Goal: Task Accomplishment & Management: Use online tool/utility

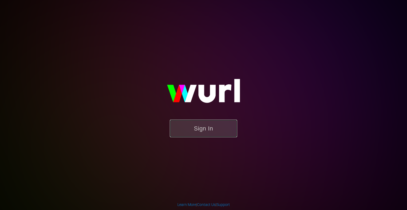
click at [200, 121] on button "Sign In" at bounding box center [203, 127] width 67 height 17
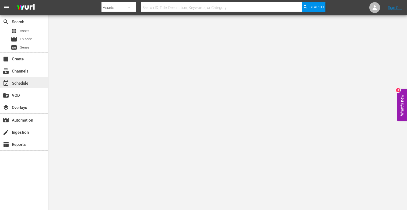
click at [15, 85] on div "event_available Schedule" at bounding box center [15, 82] width 30 height 5
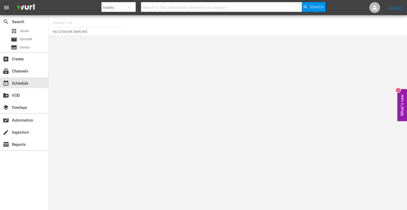
click at [77, 26] on input "text" at bounding box center [87, 22] width 69 height 13
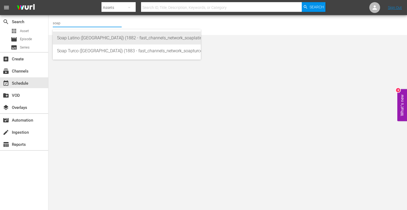
click at [78, 36] on div "Soap Latino ([GEOGRAPHIC_DATA]) (1882 - fast_channels_network_soaplatino_1)" at bounding box center [126, 37] width 139 height 13
type input "Soap Latino ([GEOGRAPHIC_DATA]) (1882 - fast_channels_network_soaplatino_1)"
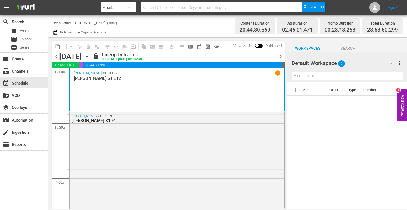
click at [280, 56] on span "chevron_right" at bounding box center [281, 56] width 7 height 7
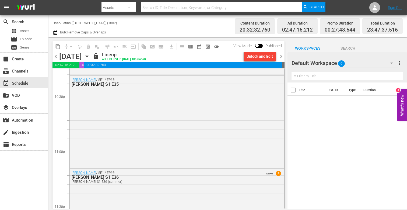
scroll to position [2504, 0]
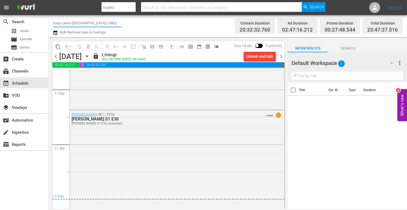
click at [88, 20] on input "Soap Latino (Italy) (1882)" at bounding box center [87, 22] width 69 height 13
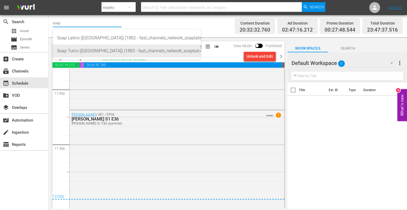
click at [89, 50] on div "Soap Turco (Italy) (1883 - fast_channels_network_soapturco_1)" at bounding box center [126, 50] width 139 height 13
type input "Soap Turco (Italy) (1883 - fast_channels_network_soapturco_1)"
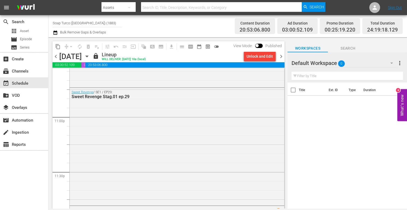
scroll to position [2585, 0]
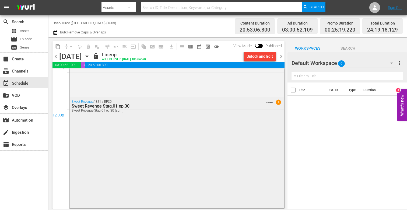
click at [234, 130] on div "Sweet Revenge / SE1 / EP30: Sweet Revenge Stag.01 ep.30 Sweet Revenge Stag.01 e…" at bounding box center [177, 152] width 214 height 110
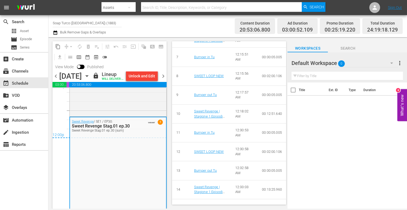
scroll to position [493, 0]
